Goal: Information Seeking & Learning: Learn about a topic

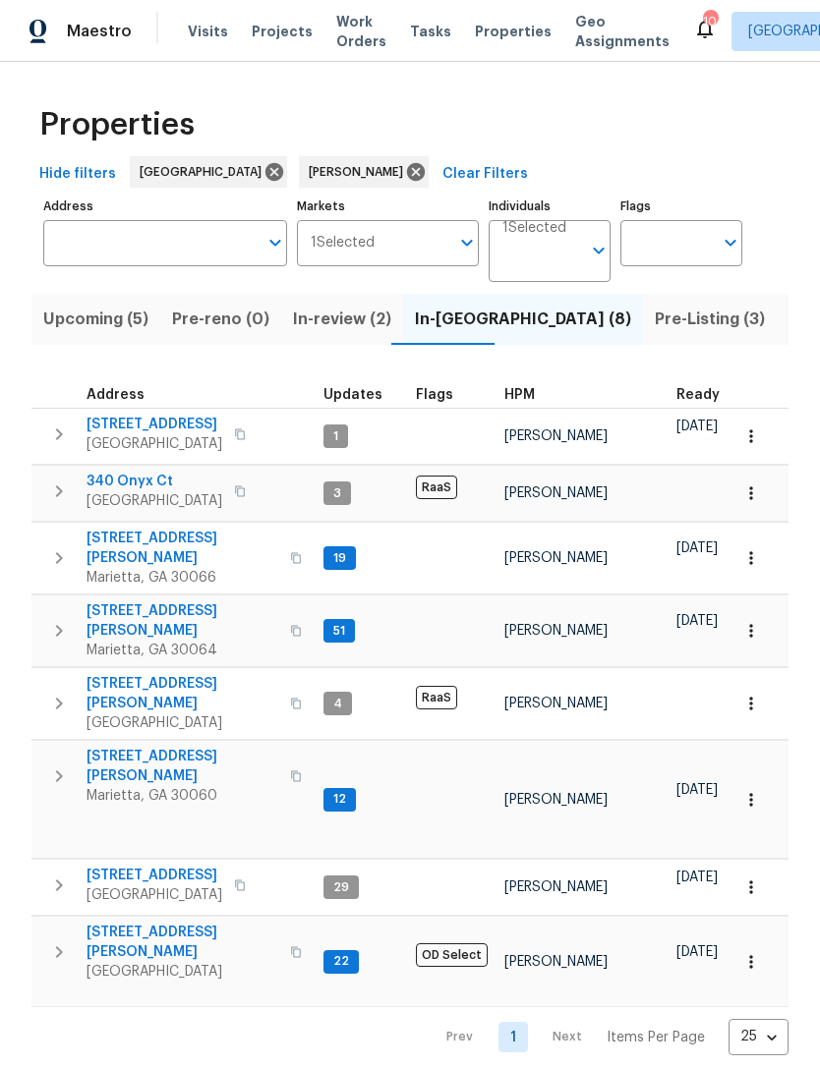
scroll to position [16, 0]
click at [197, 601] on span "[STREET_ADDRESS][PERSON_NAME]" at bounding box center [182, 620] width 192 height 39
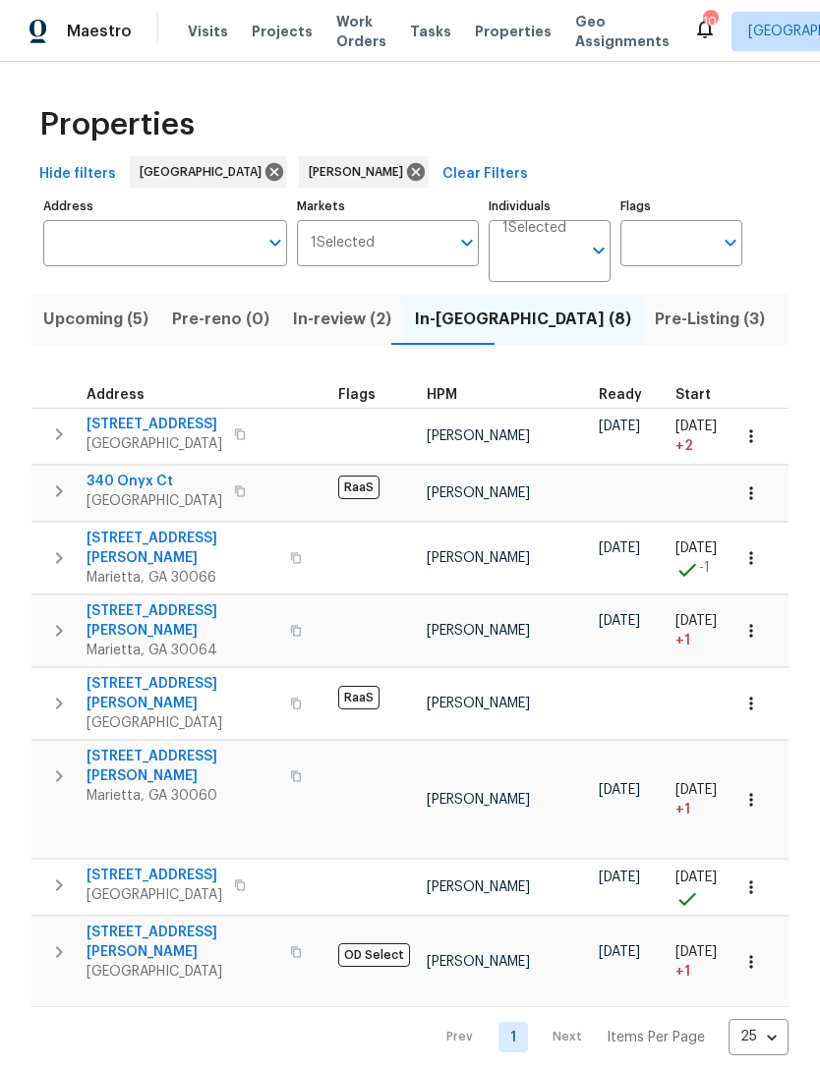
scroll to position [16, 77]
click at [530, 265] on input "Individuals" at bounding box center [541, 259] width 79 height 46
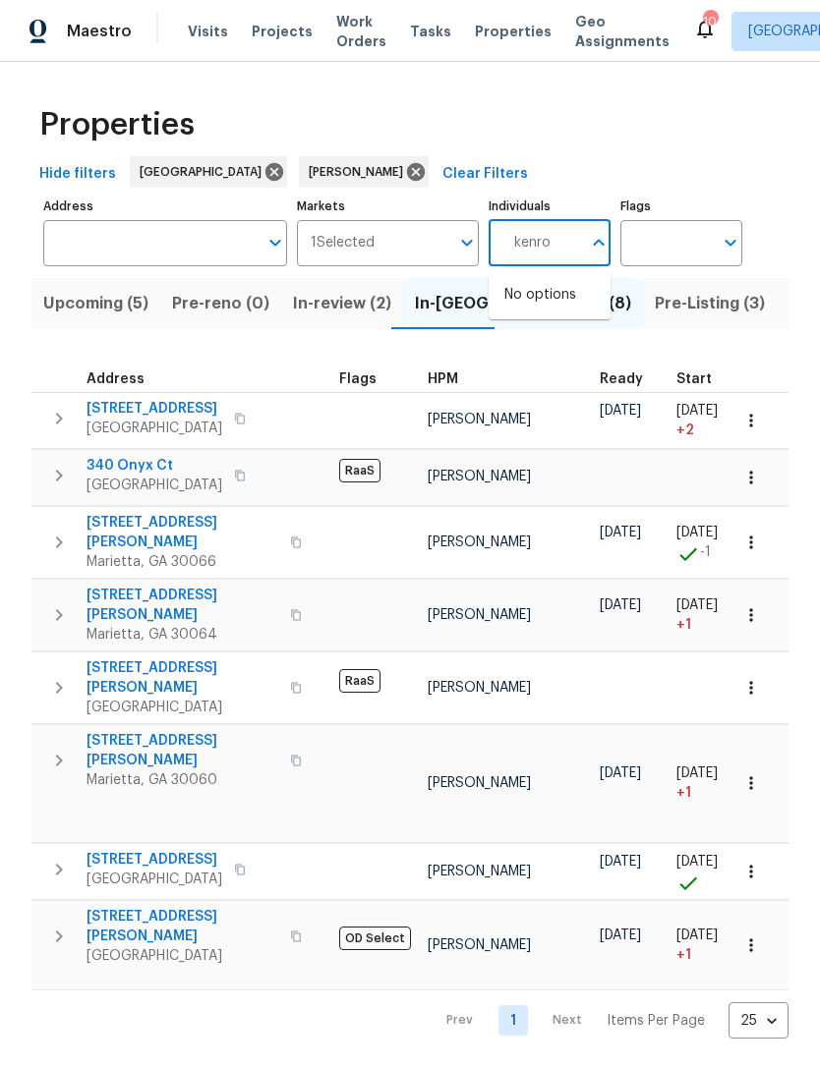
type input "kenroy"
click at [534, 305] on input "checkbox" at bounding box center [524, 305] width 41 height 41
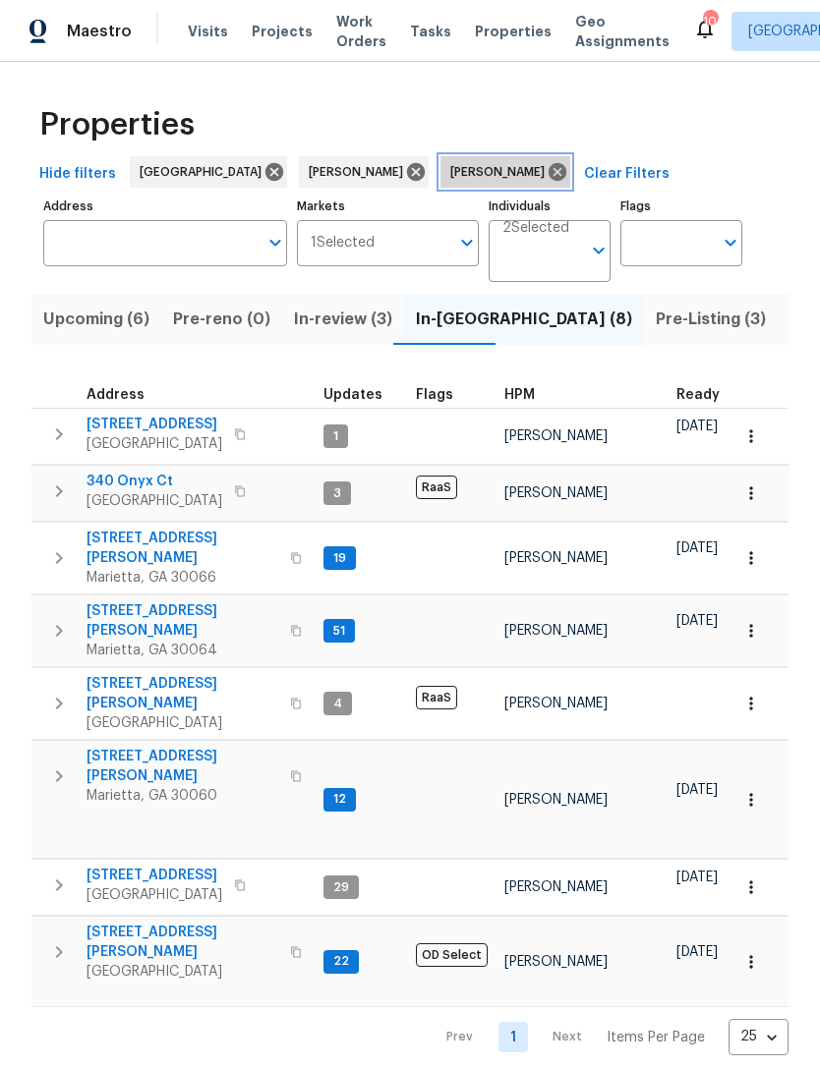
click at [548, 177] on icon at bounding box center [557, 172] width 18 height 18
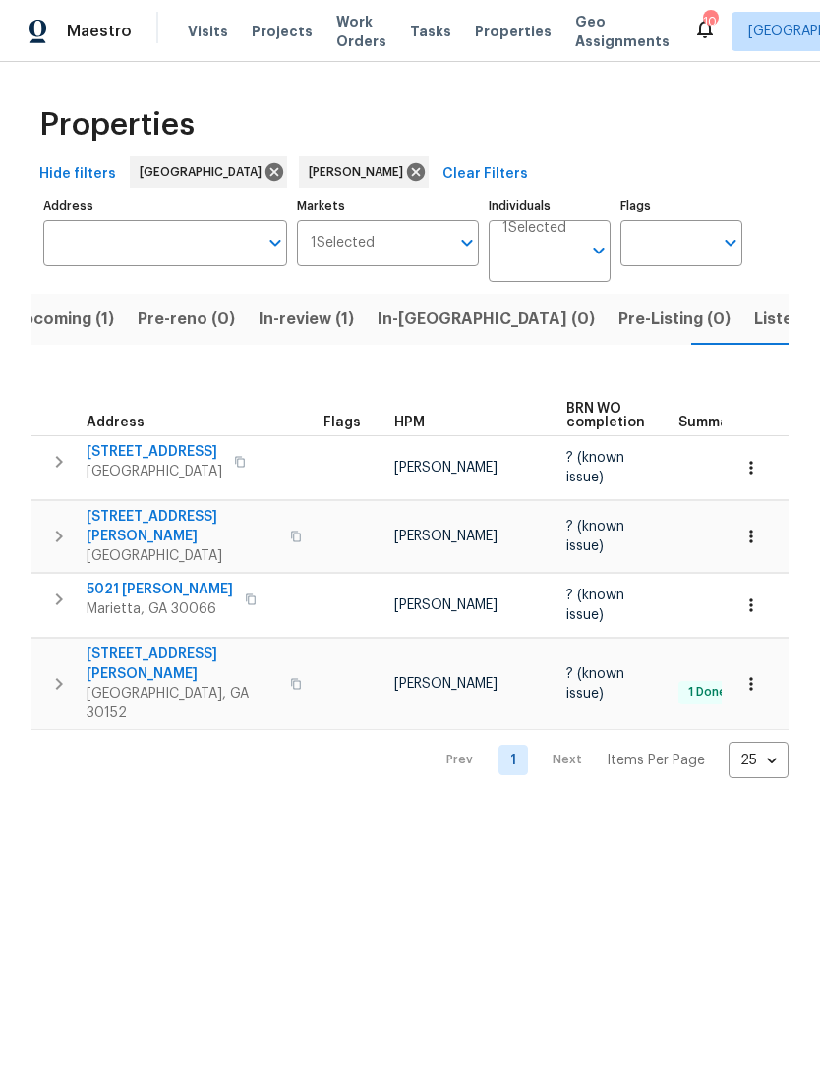
click at [754, 327] on span "Listed (13)" at bounding box center [794, 320] width 81 height 28
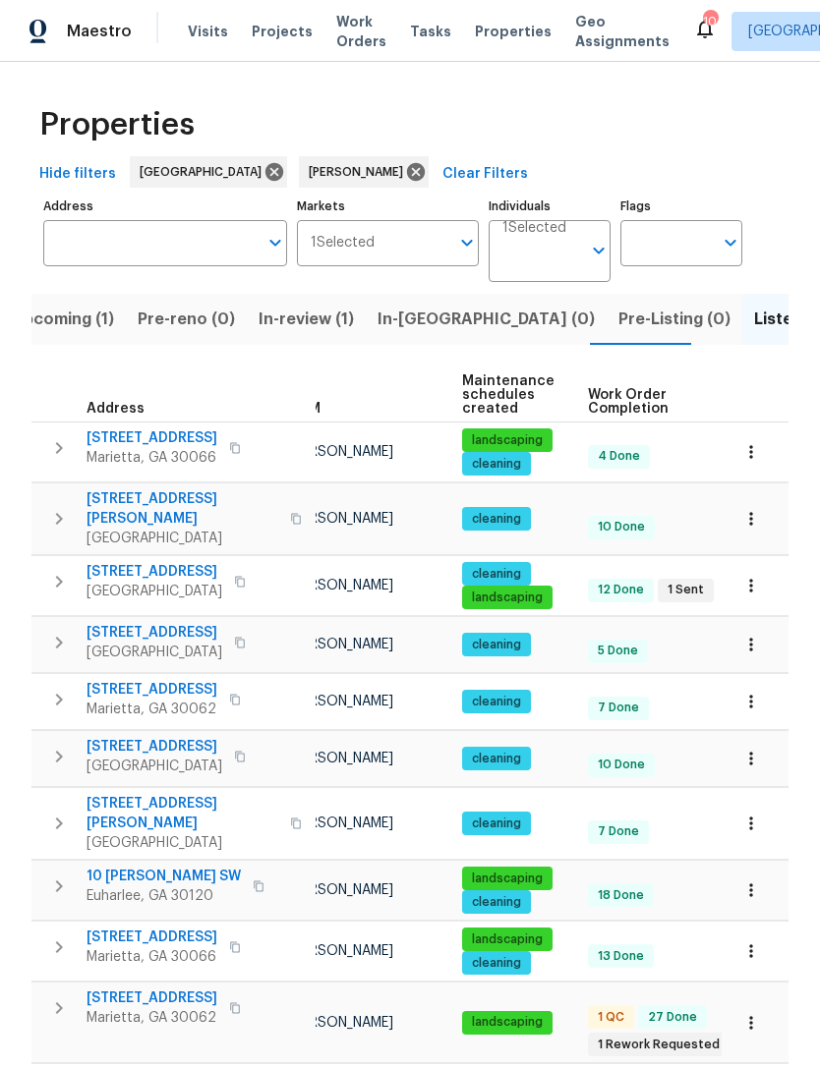
scroll to position [16, 50]
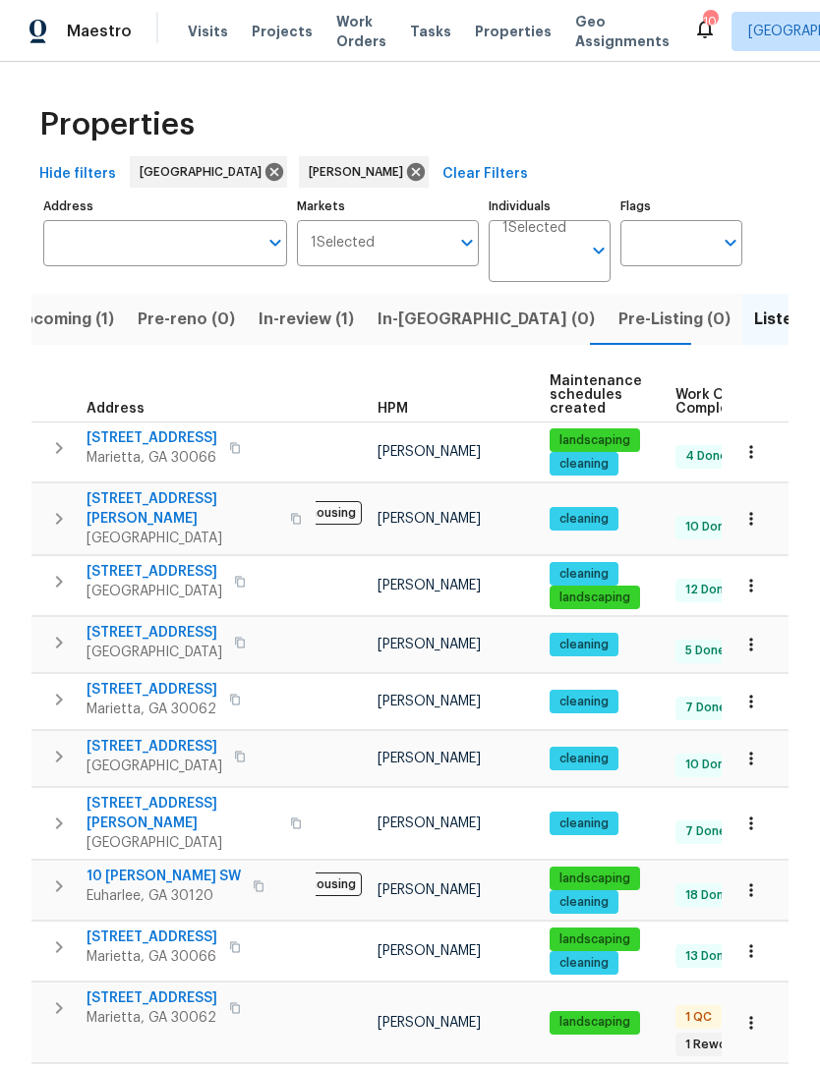
click at [129, 989] on span "[STREET_ADDRESS]" at bounding box center [151, 999] width 131 height 20
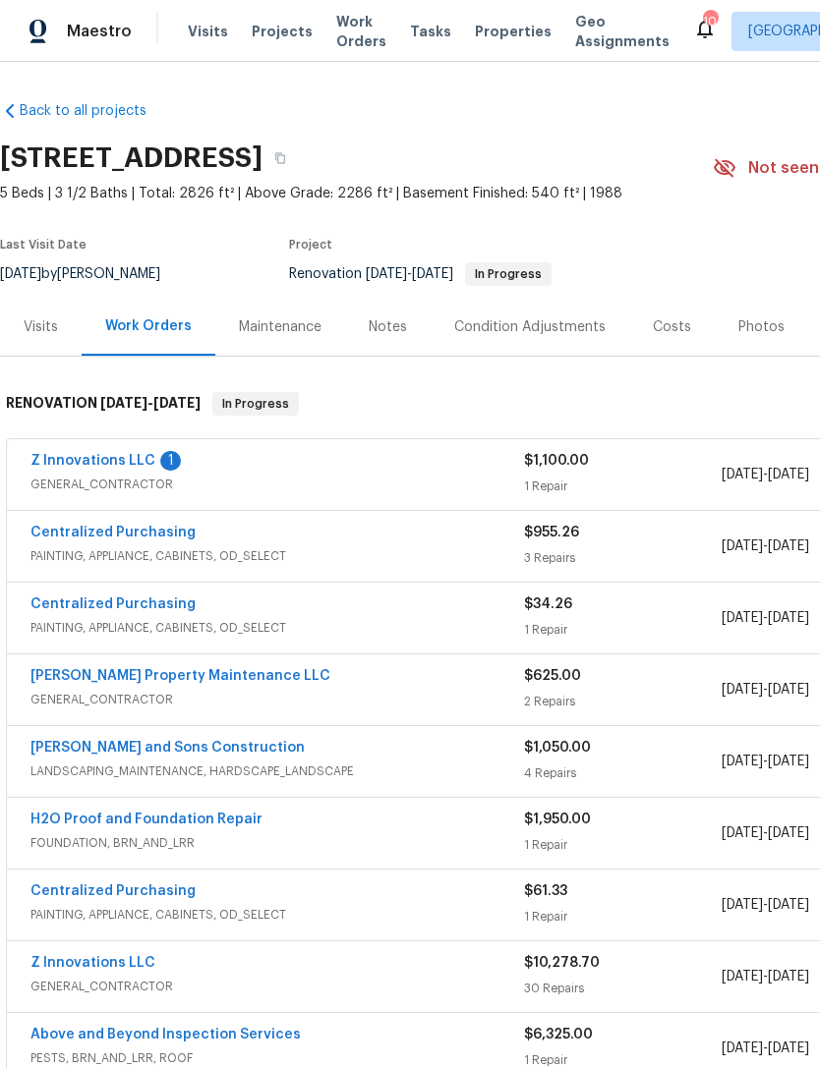
click at [380, 324] on div "Notes" at bounding box center [388, 327] width 38 height 20
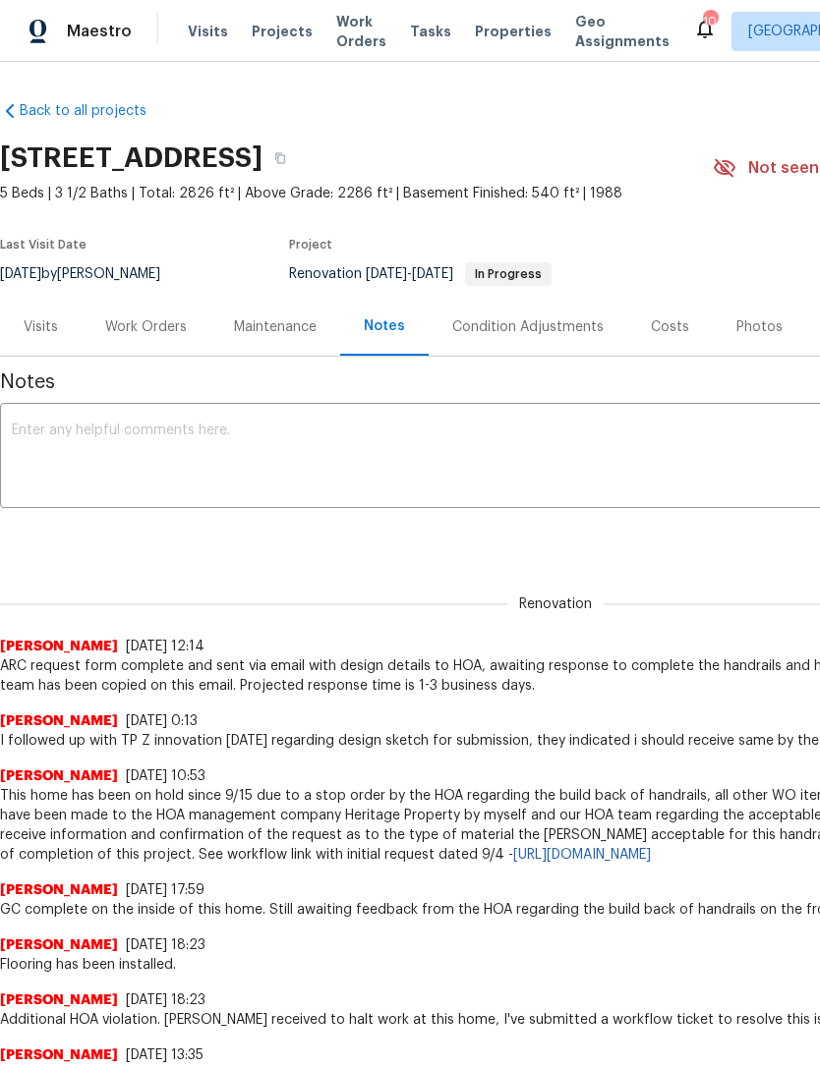
click at [55, 333] on div "Visits" at bounding box center [41, 327] width 34 height 20
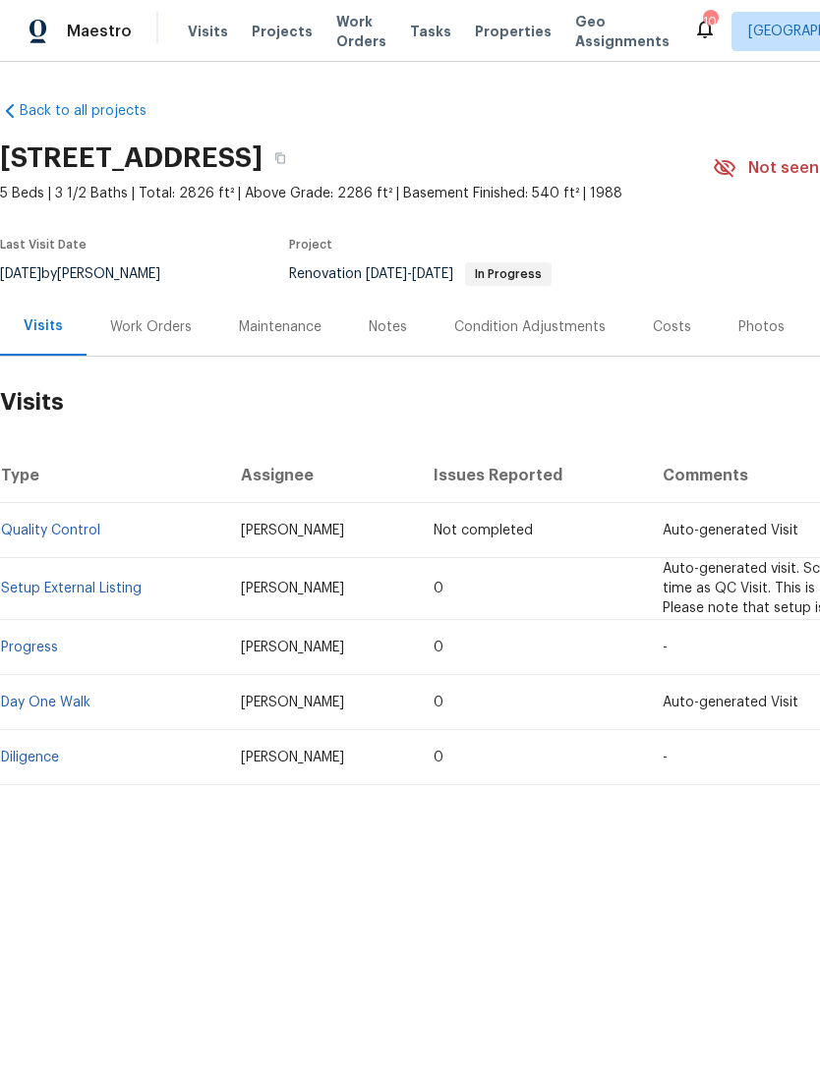
click at [155, 332] on div "Work Orders" at bounding box center [151, 327] width 82 height 20
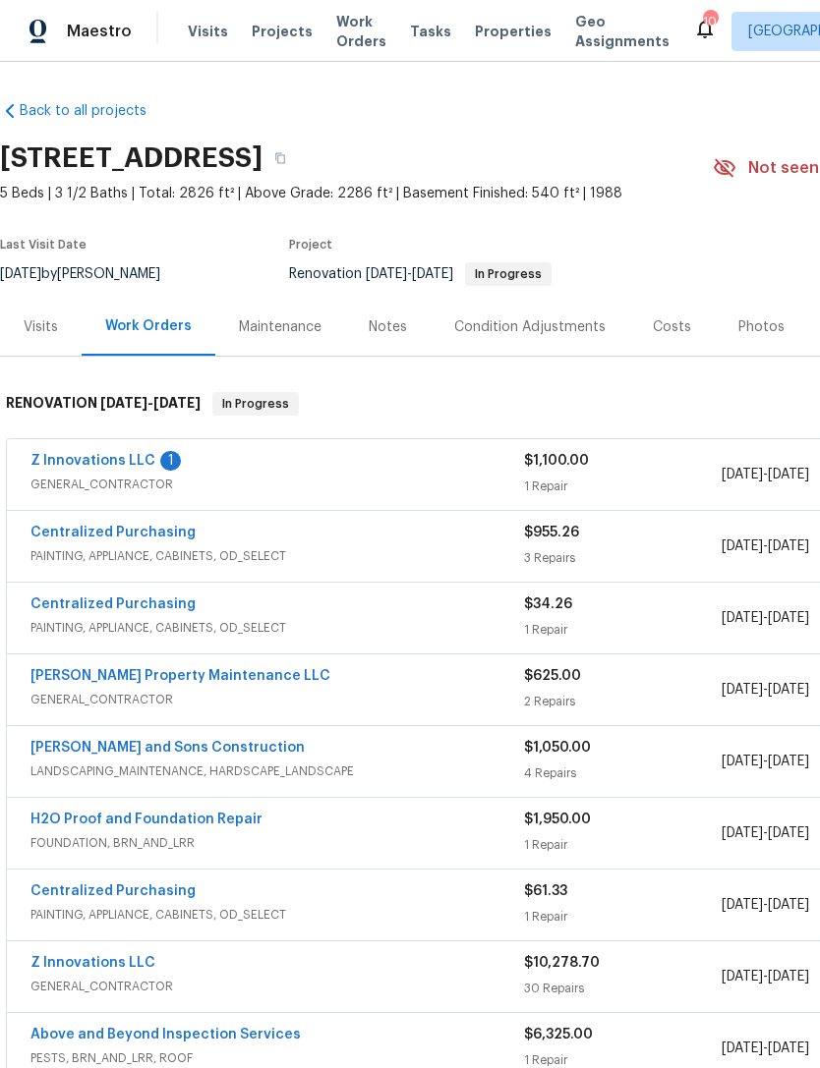
click at [375, 328] on div "Notes" at bounding box center [388, 327] width 38 height 20
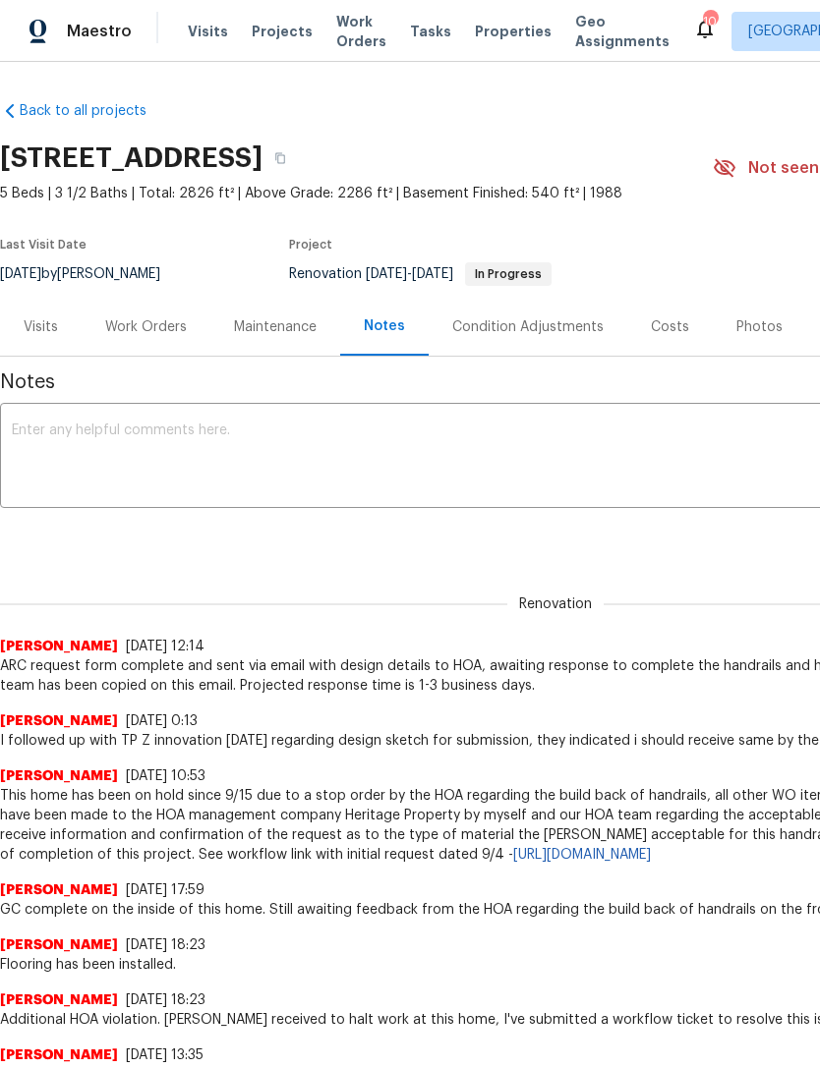
click at [42, 333] on div "Visits" at bounding box center [41, 327] width 34 height 20
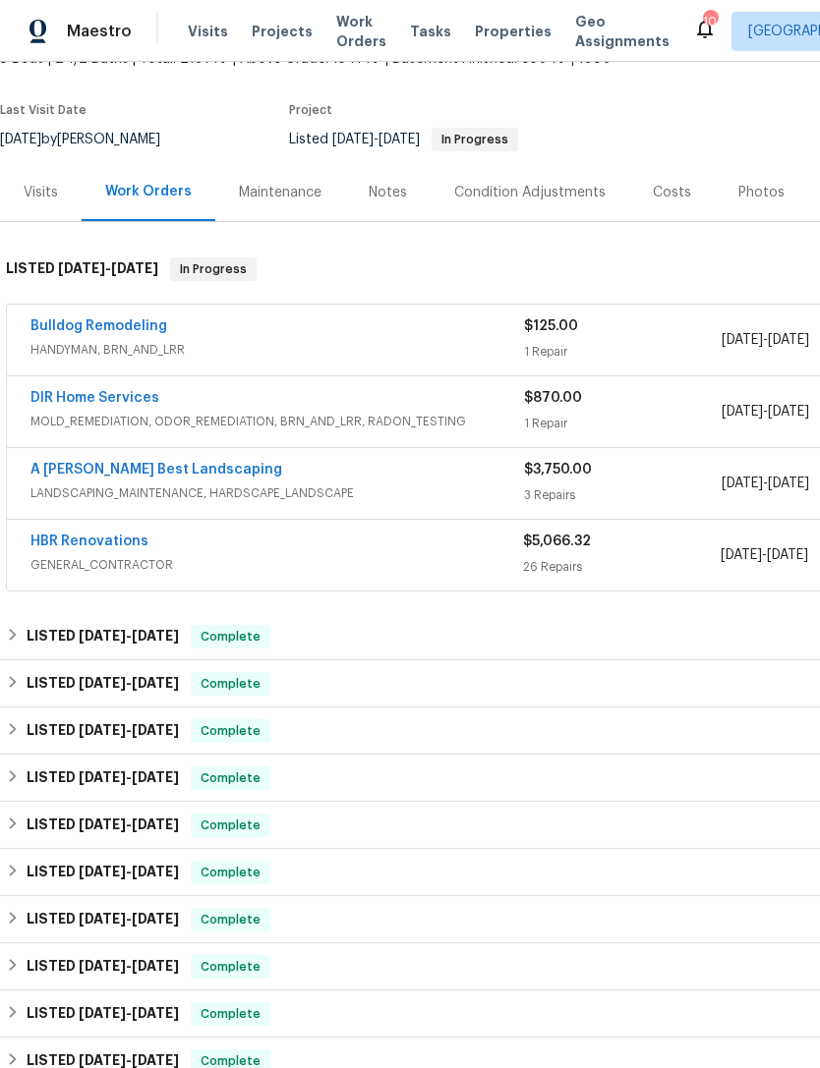
scroll to position [136, 0]
click at [364, 339] on span "HANDYMAN, BRN_AND_LRR" at bounding box center [276, 349] width 493 height 20
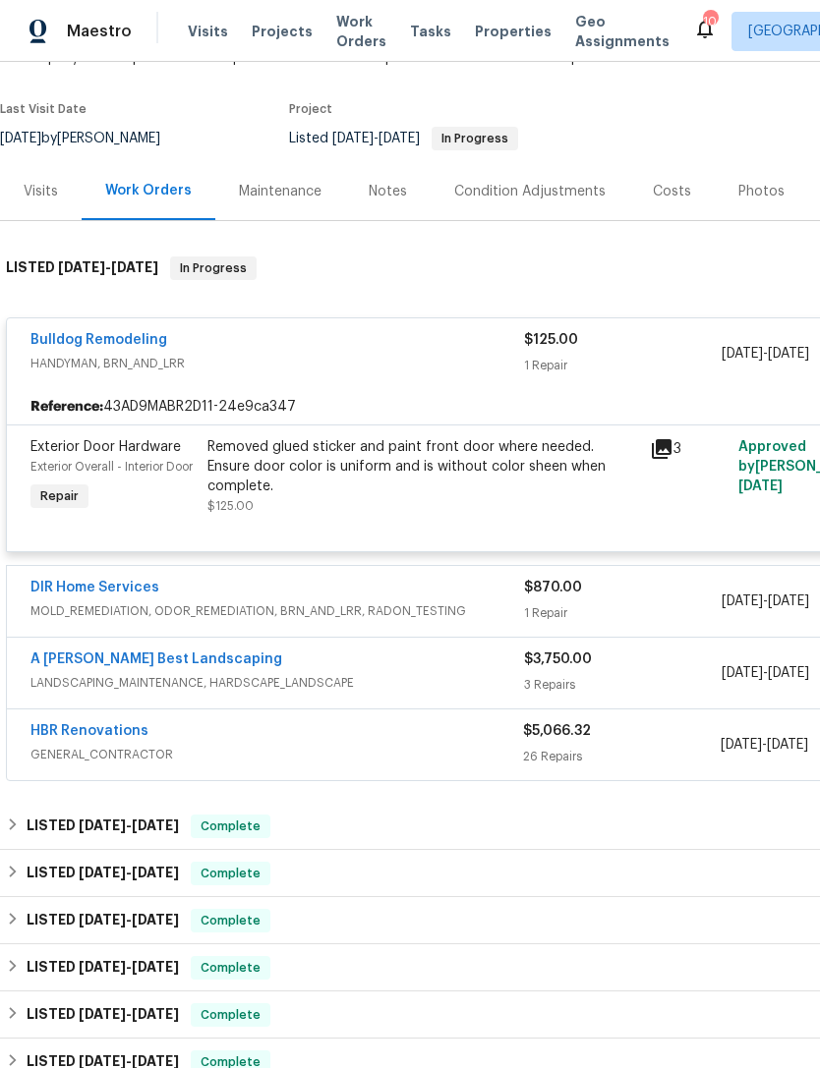
click at [139, 339] on link "Bulldog Remodeling" at bounding box center [98, 340] width 137 height 14
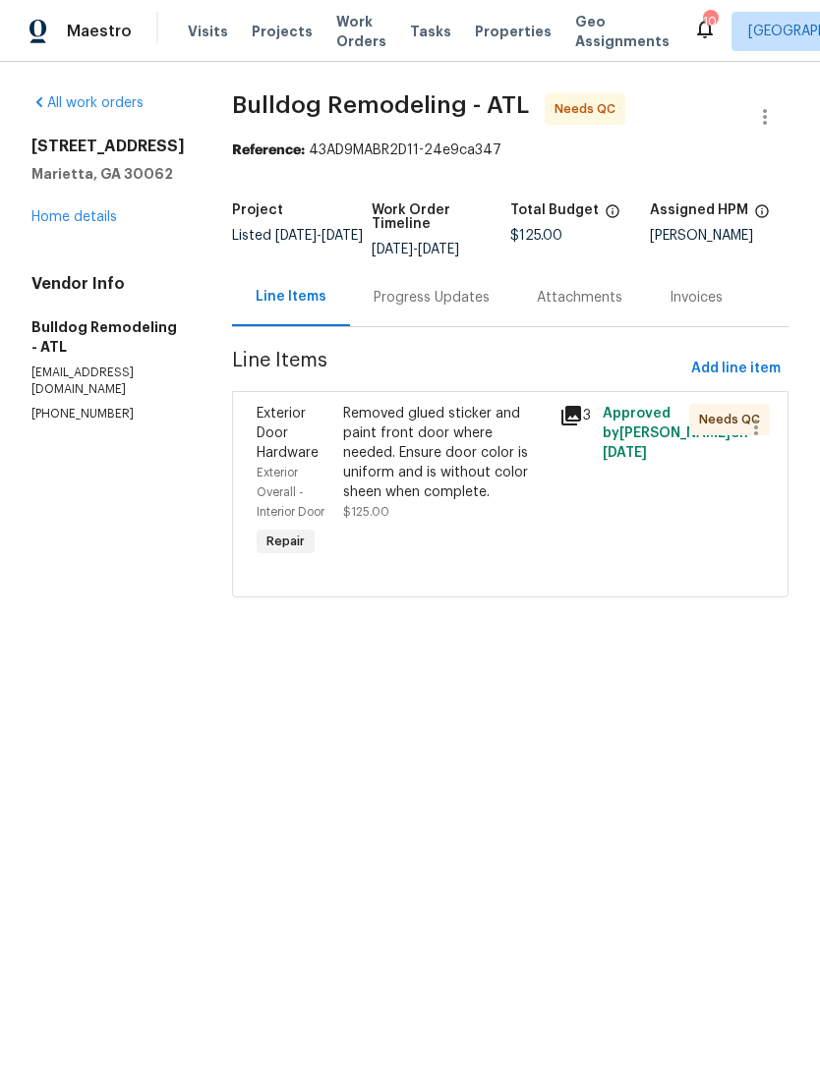
click at [442, 301] on div "Progress Updates" at bounding box center [431, 298] width 116 height 20
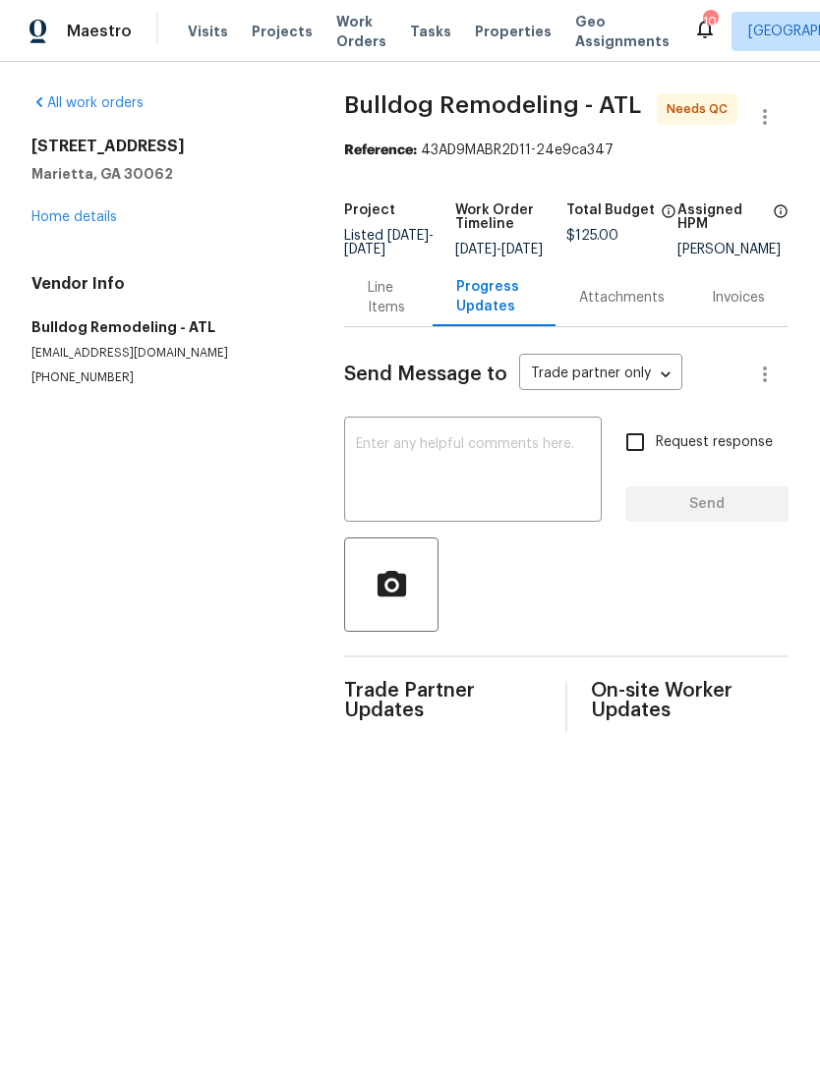
click at [356, 317] on div "Line Items" at bounding box center [387, 297] width 87 height 58
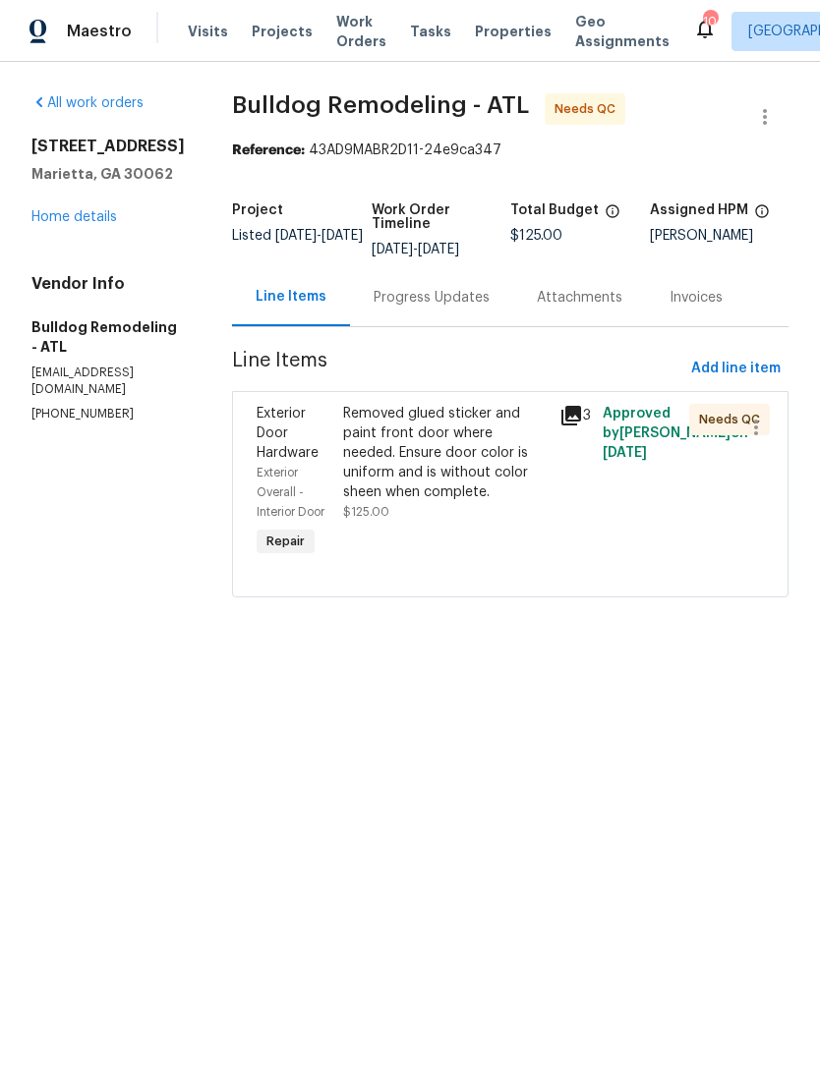
click at [270, 405] on div "Exterior Door Hardware" at bounding box center [293, 433] width 75 height 59
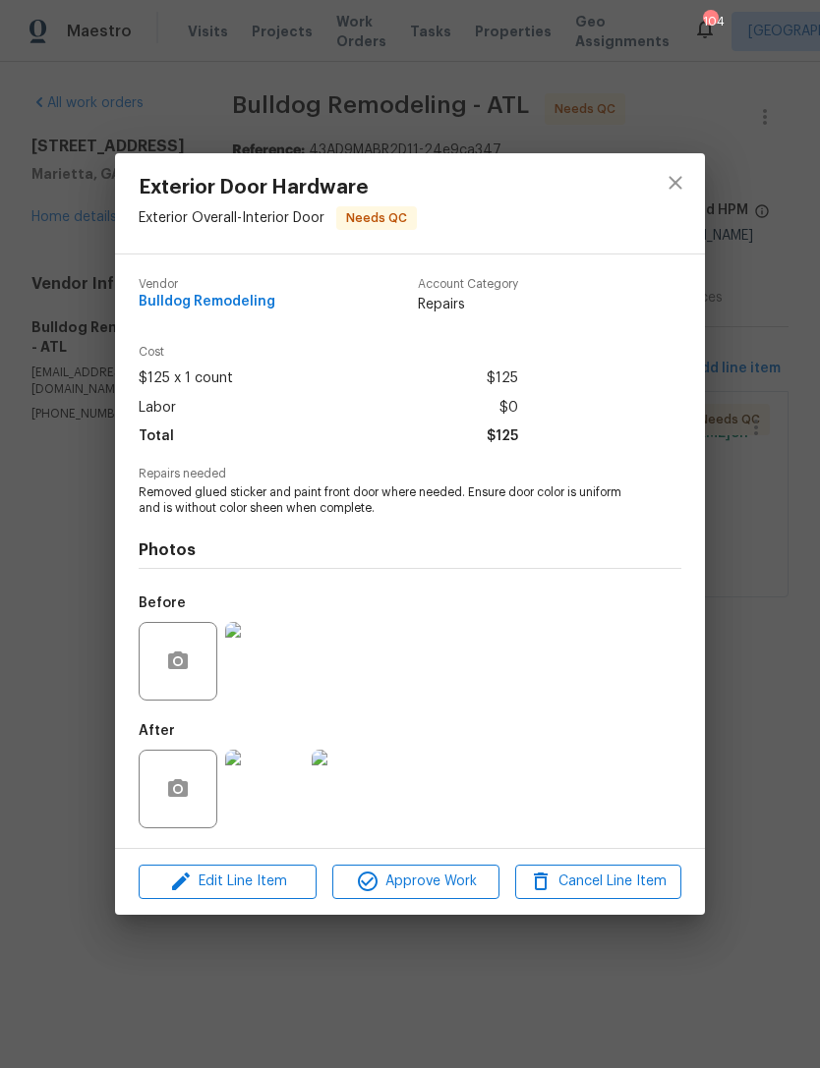
click at [259, 793] on img at bounding box center [264, 789] width 79 height 79
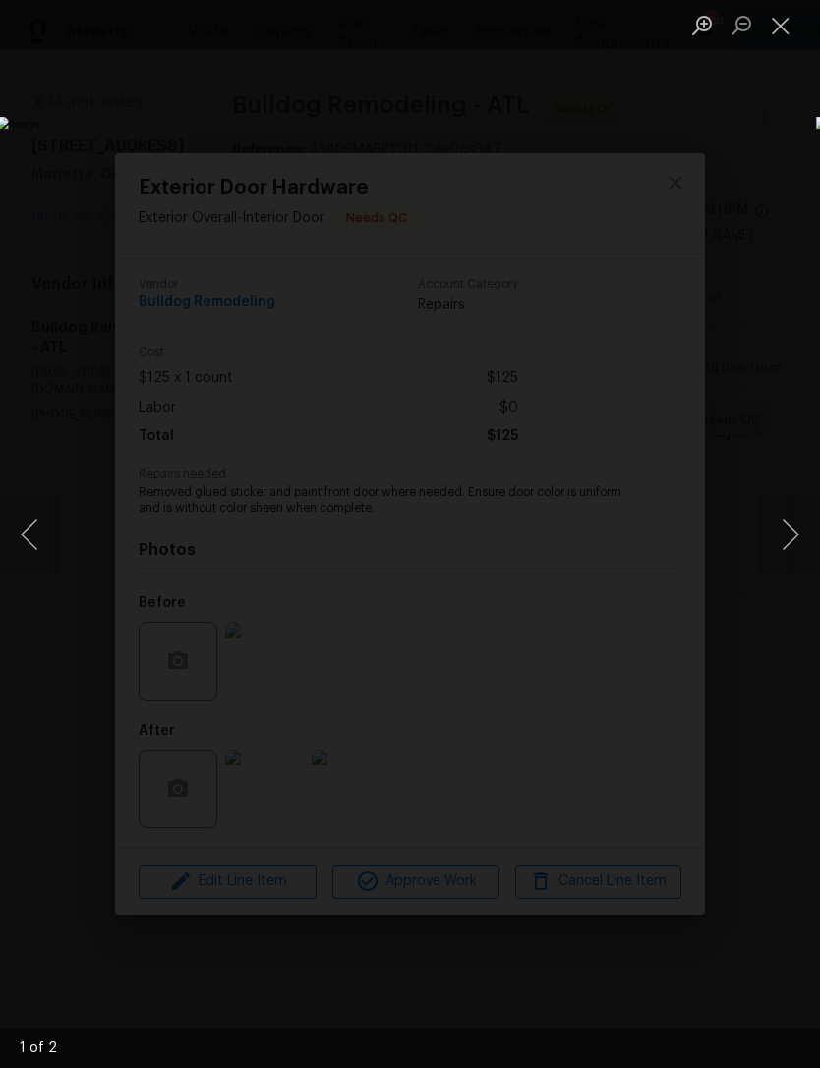
click at [774, 534] on button "Next image" at bounding box center [790, 534] width 59 height 79
click at [797, 541] on button "Next image" at bounding box center [790, 534] width 59 height 79
click at [792, 541] on button "Next image" at bounding box center [790, 534] width 59 height 79
click at [778, 27] on button "Close lightbox" at bounding box center [780, 25] width 39 height 34
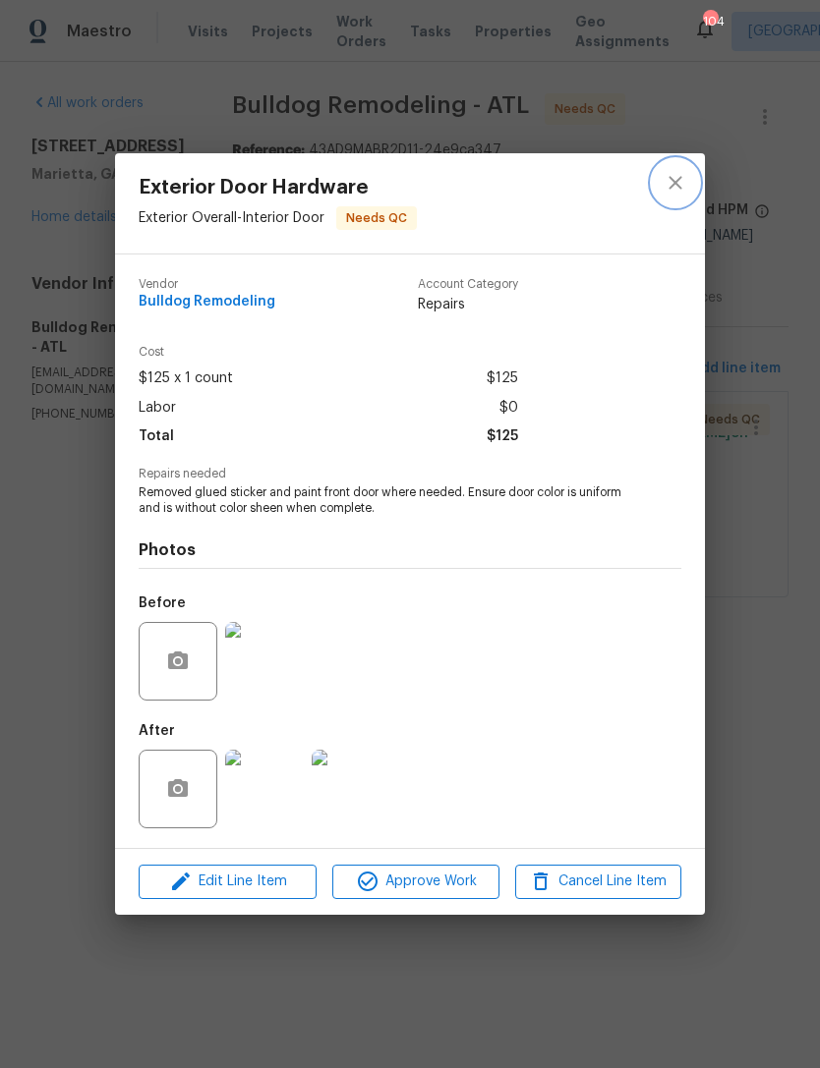
click at [660, 183] on button "close" at bounding box center [675, 182] width 47 height 47
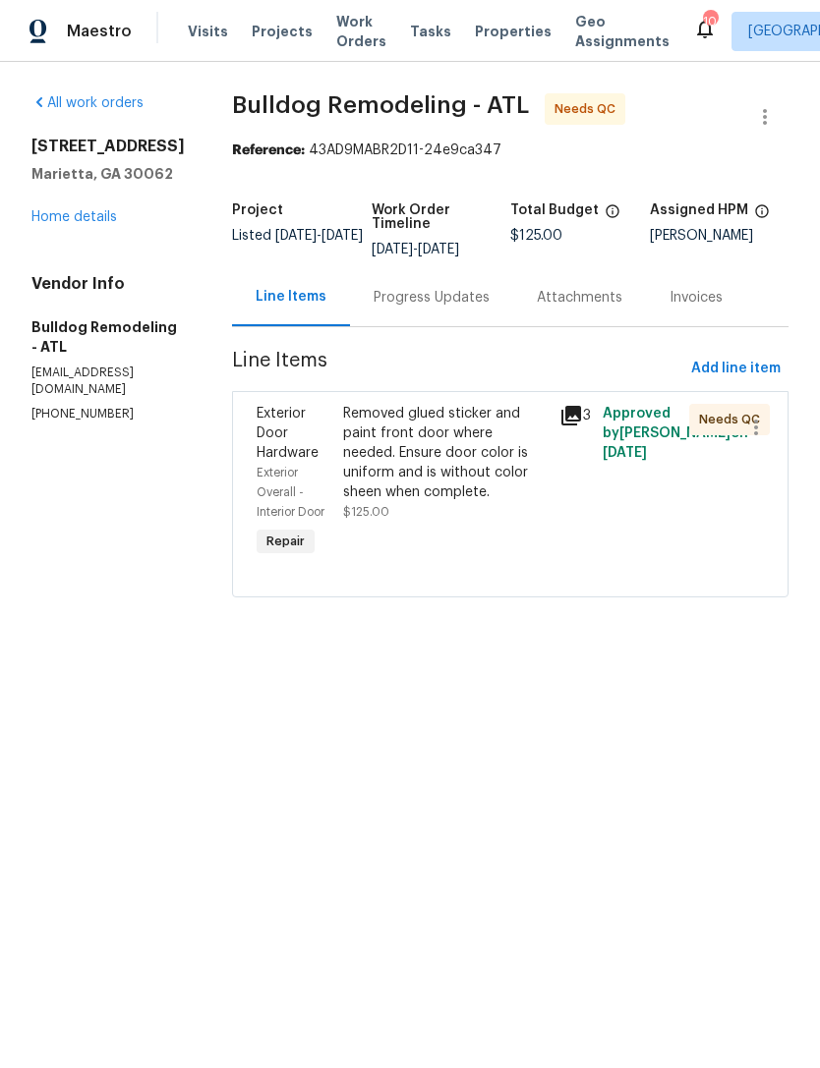
click at [71, 221] on link "Home details" at bounding box center [73, 217] width 85 height 14
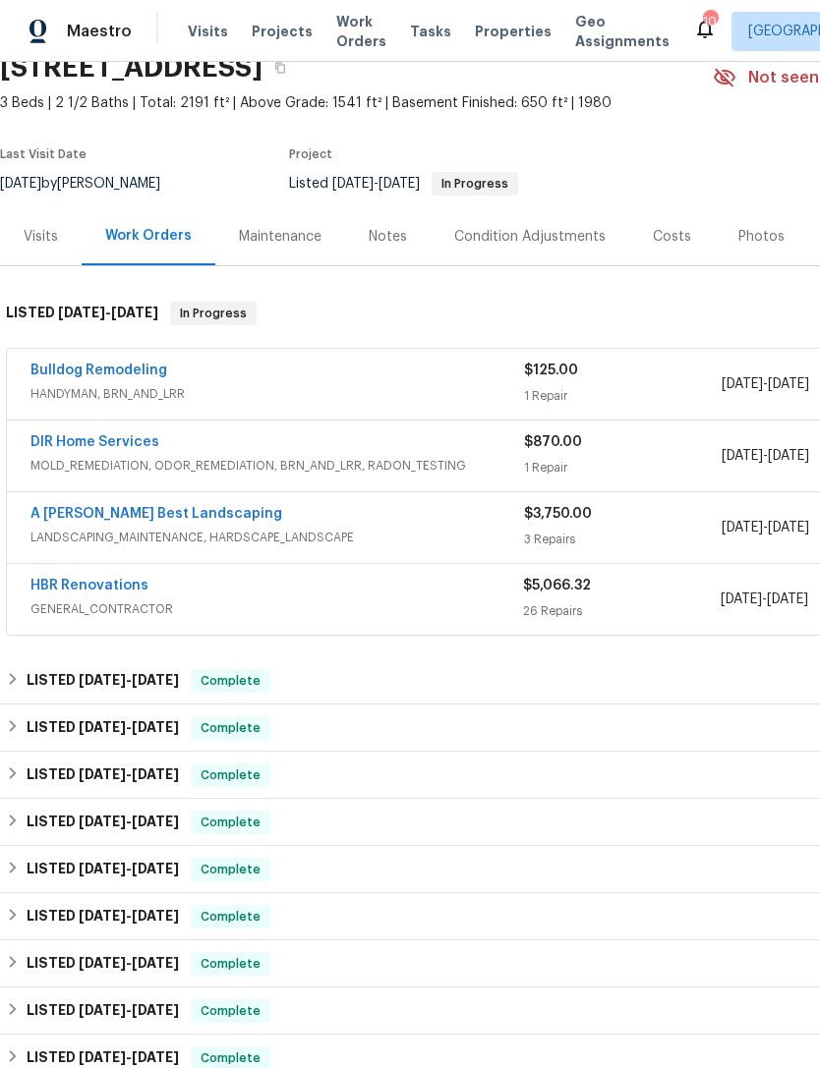
scroll to position [91, 0]
click at [125, 579] on link "HBR Renovations" at bounding box center [89, 585] width 118 height 14
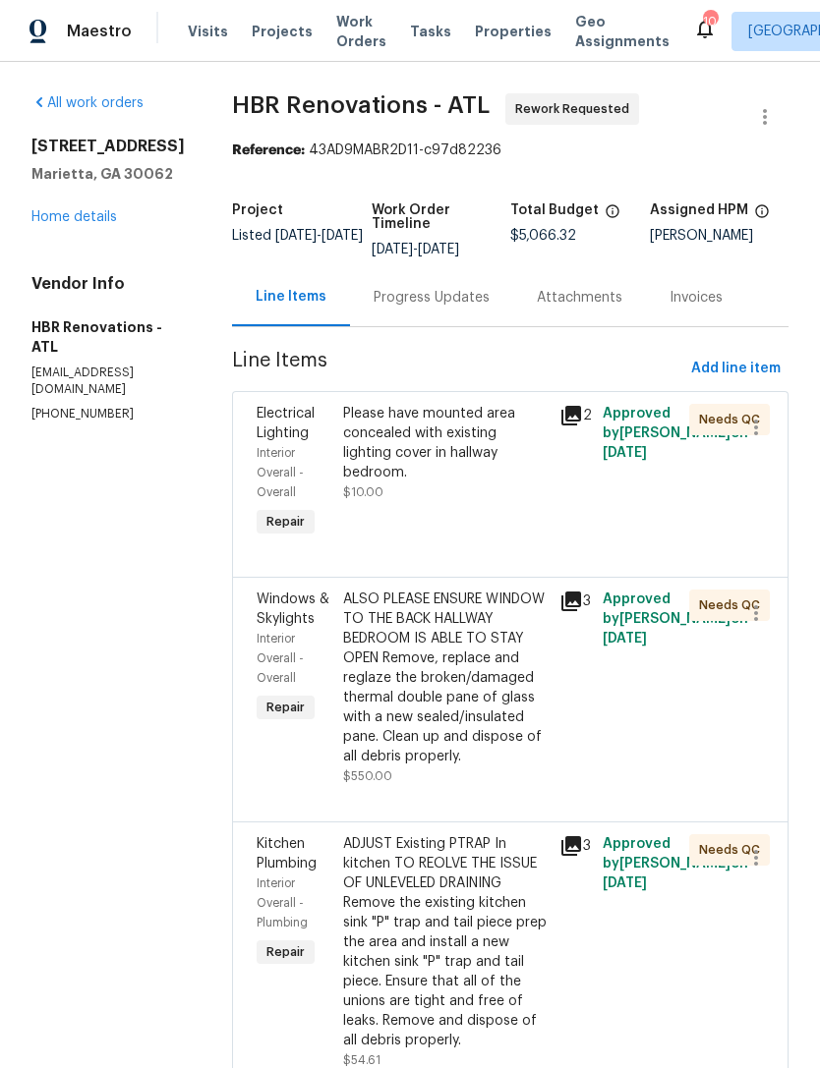
click at [429, 304] on div "Progress Updates" at bounding box center [431, 298] width 116 height 20
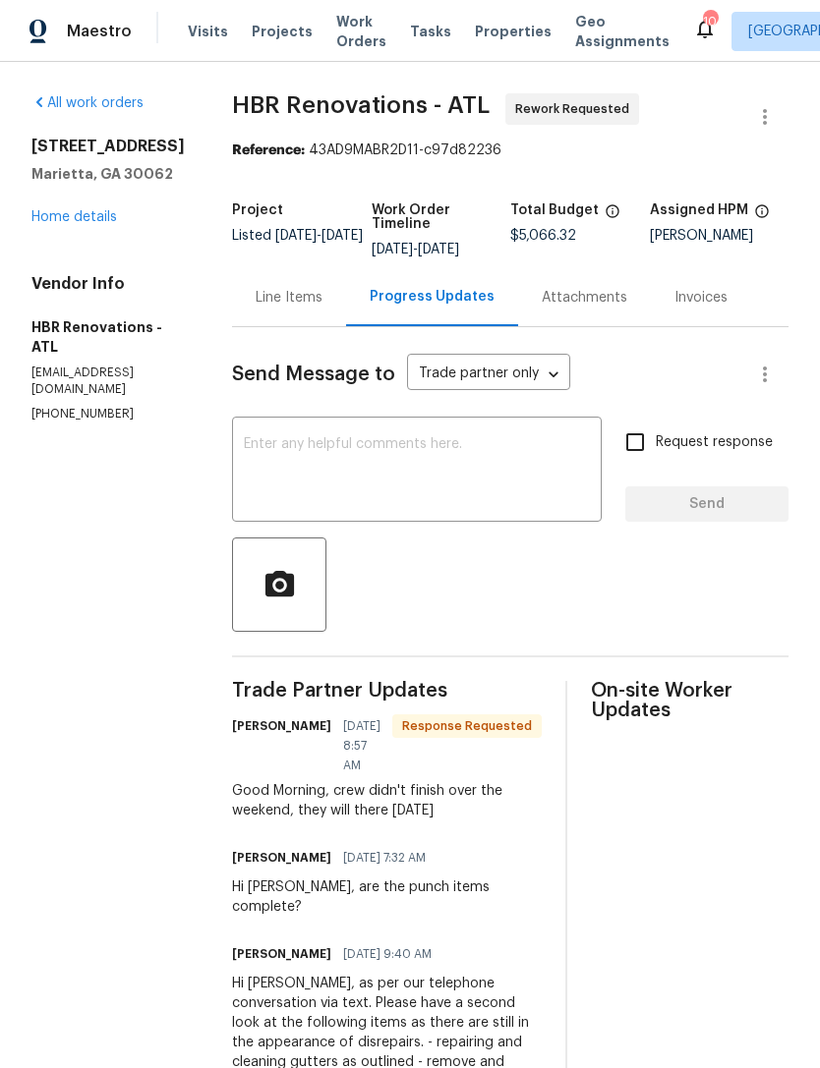
click at [92, 213] on link "Home details" at bounding box center [73, 217] width 85 height 14
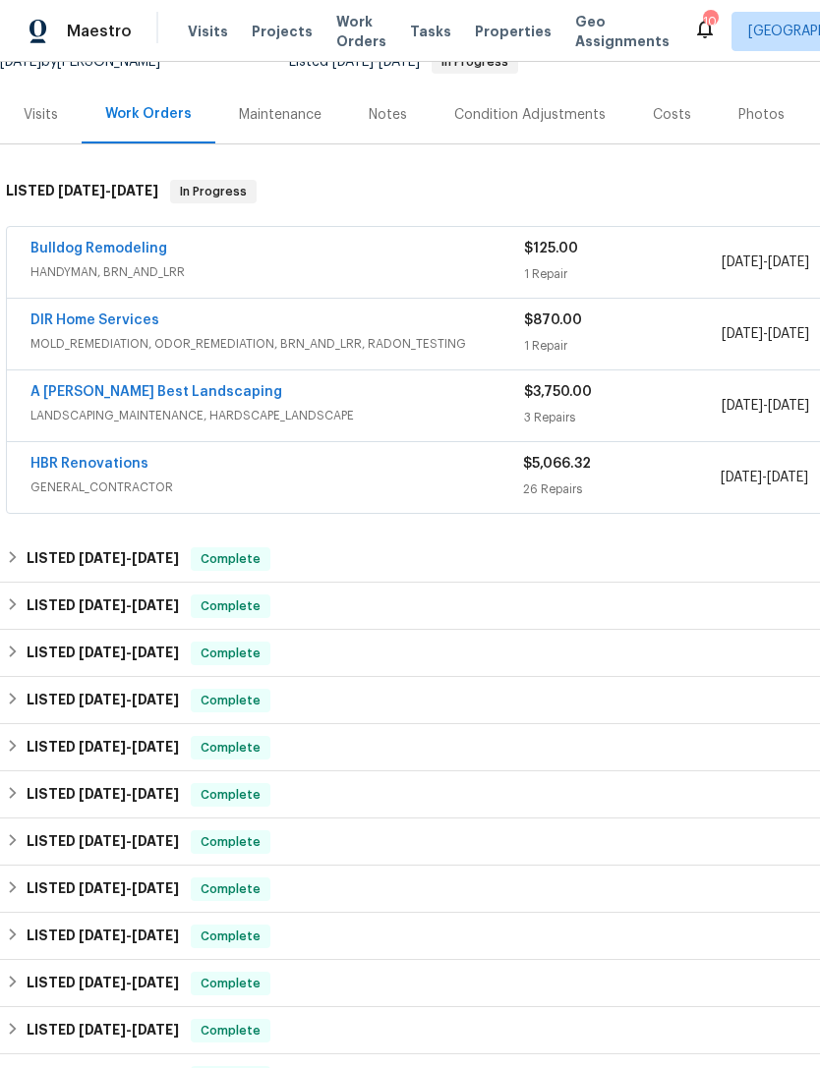
scroll to position [214, 0]
